Goal: Register for event/course

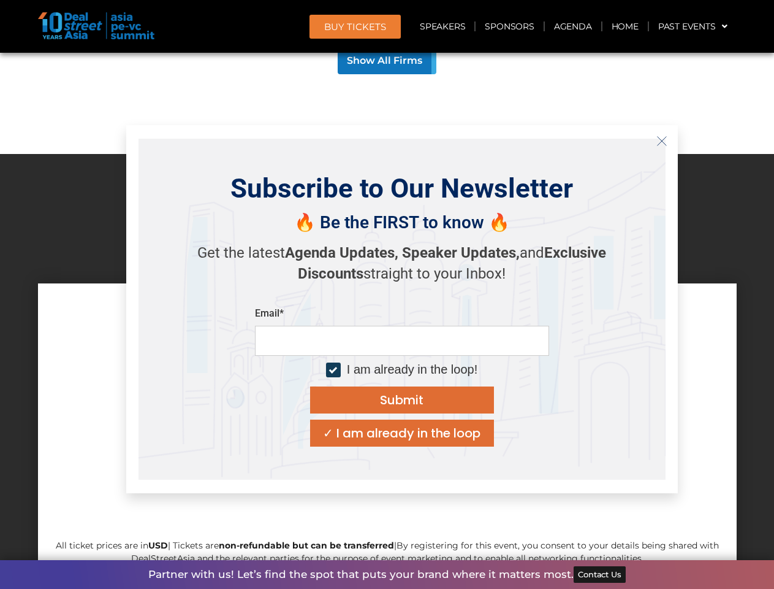
scroll to position [10689, 0]
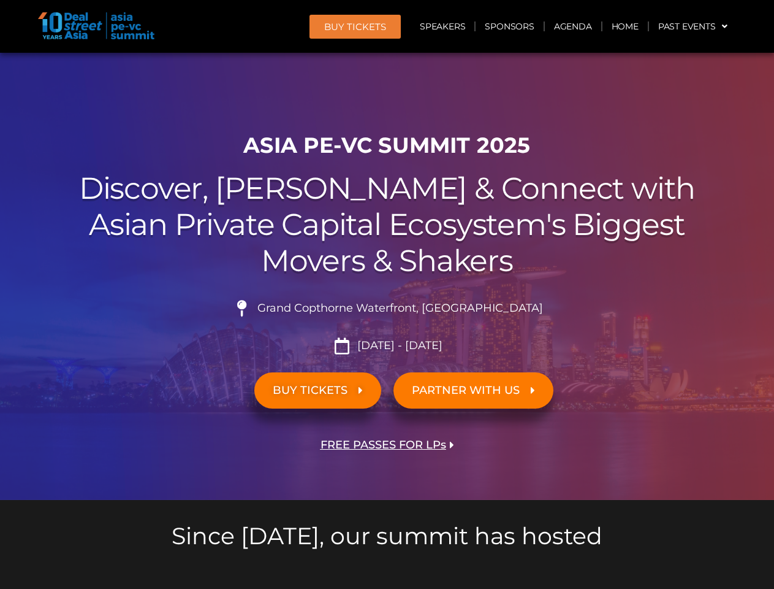
scroll to position [10689, 0]
